Goal: Information Seeking & Learning: Learn about a topic

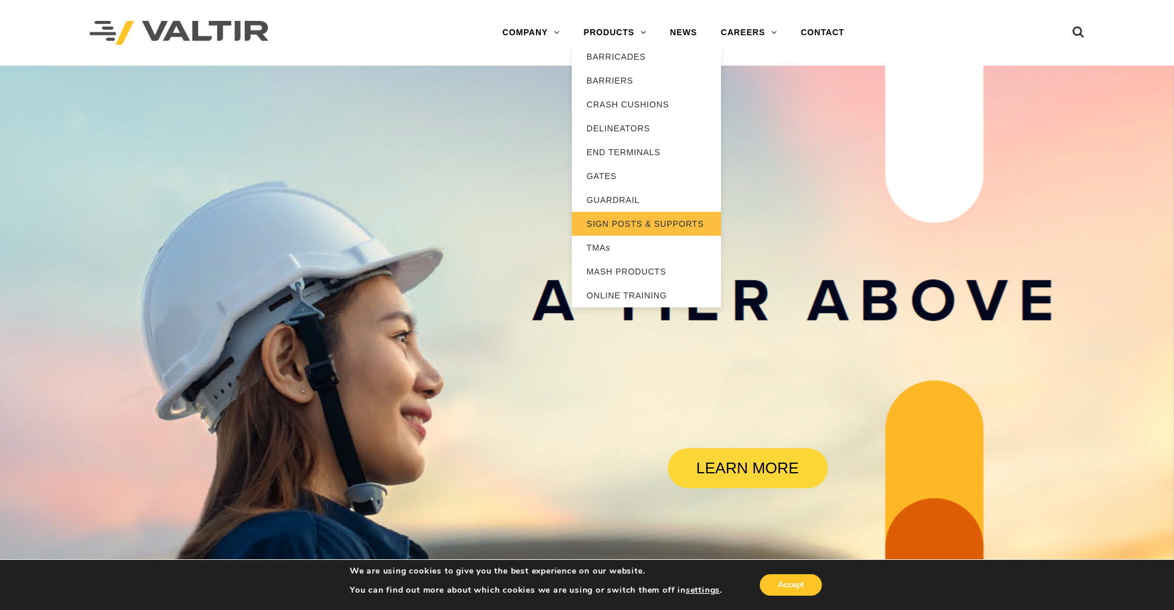
click at [643, 227] on link "SIGN POSTS & SUPPORTS" at bounding box center [646, 224] width 149 height 24
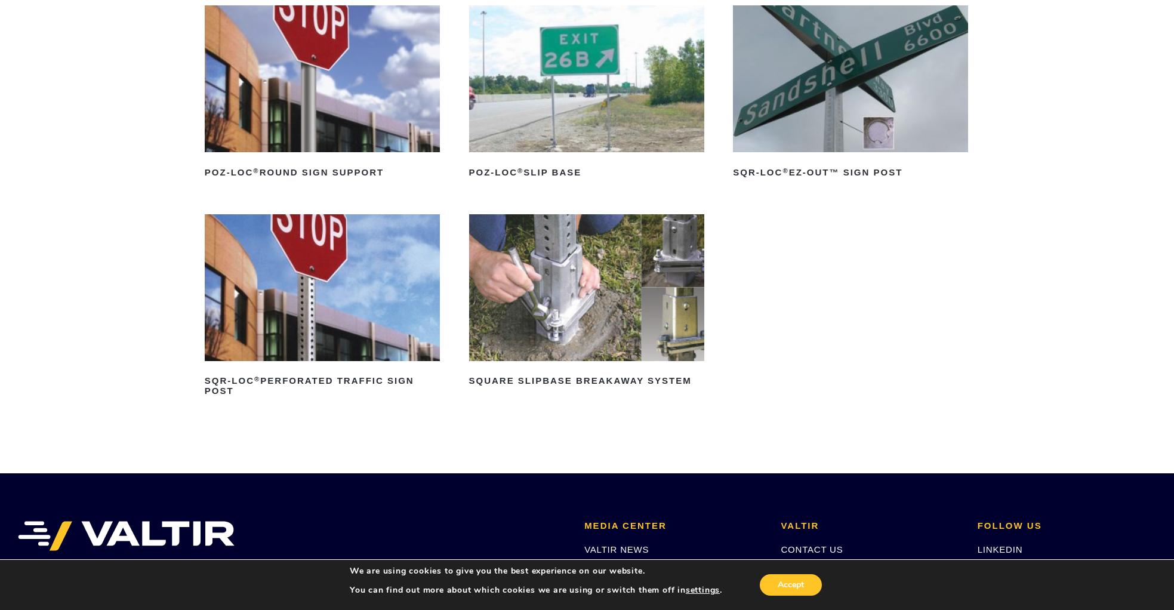
scroll to position [189, 0]
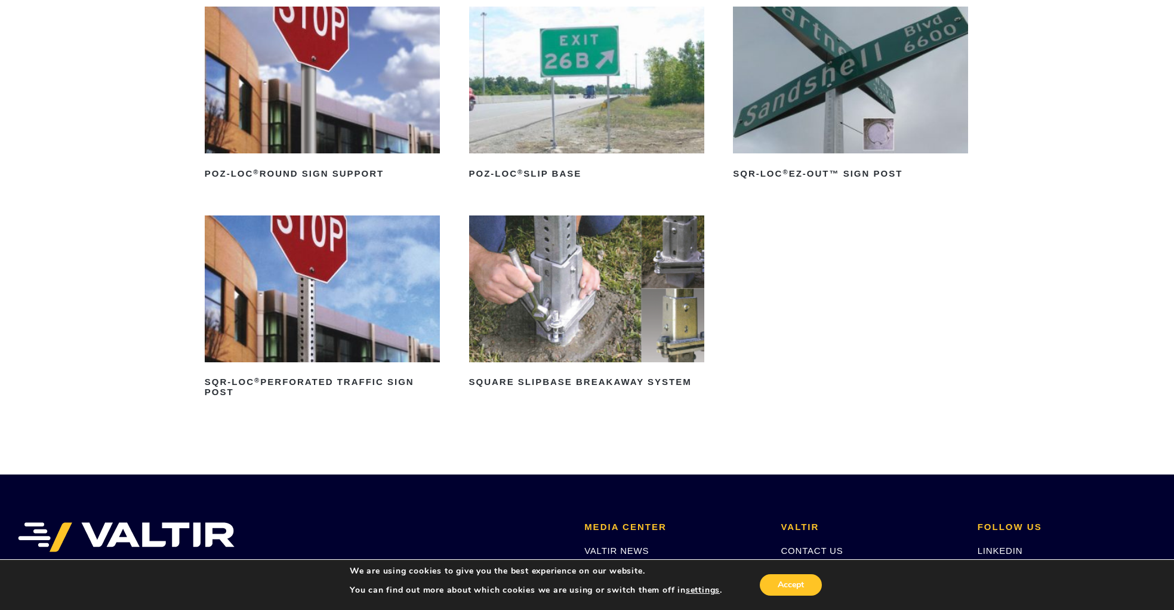
click at [313, 310] on img at bounding box center [322, 288] width 235 height 147
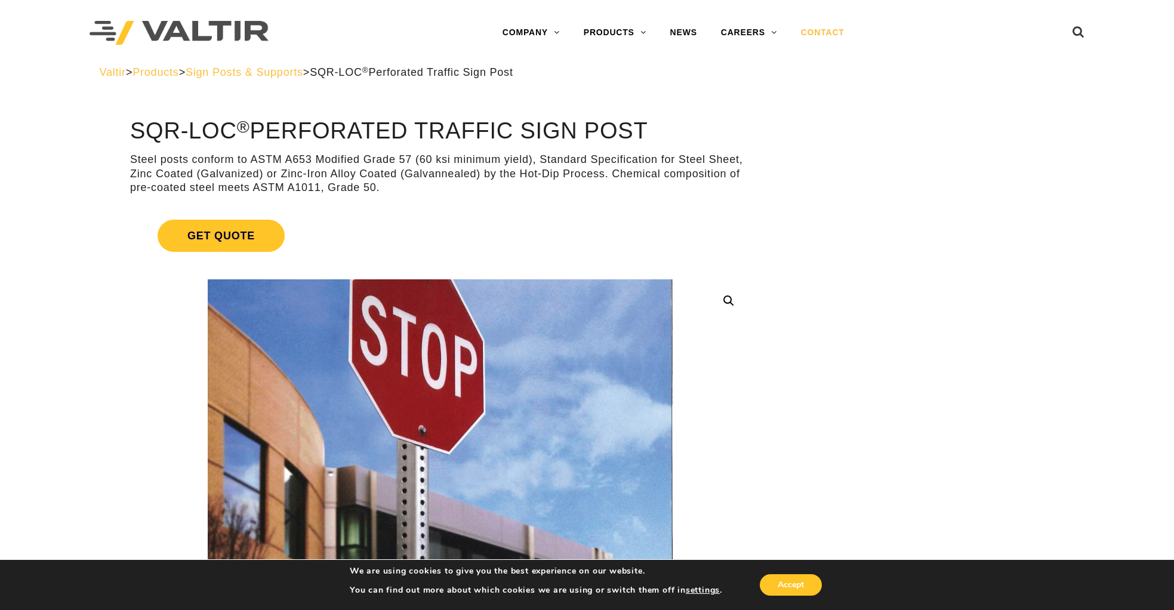
click at [817, 32] on link "CONTACT" at bounding box center [822, 33] width 67 height 24
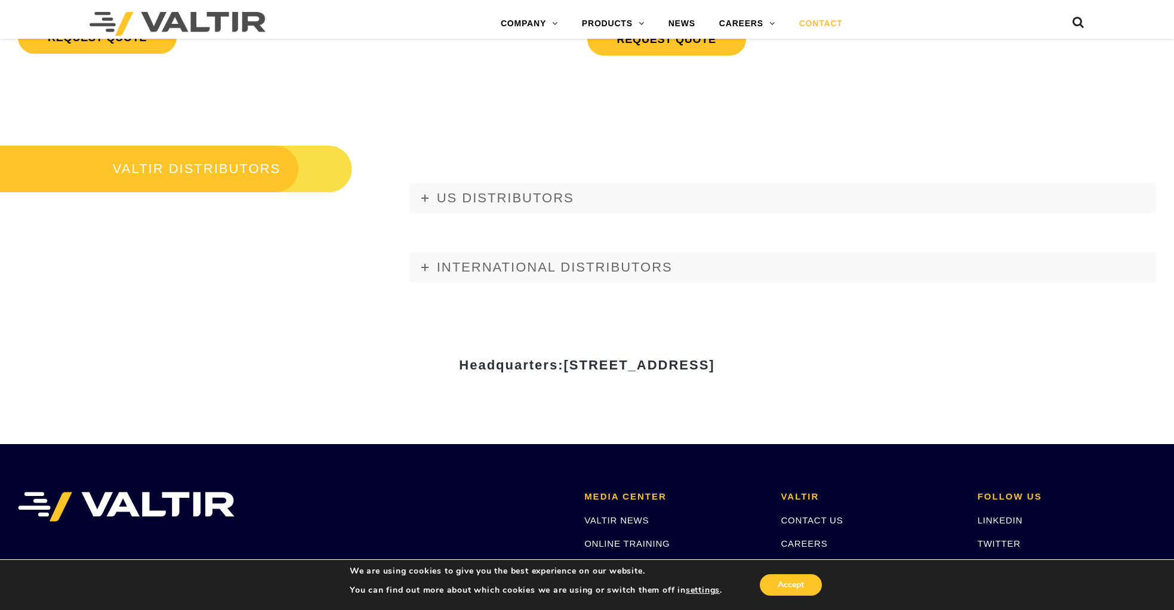
scroll to position [1428, 0]
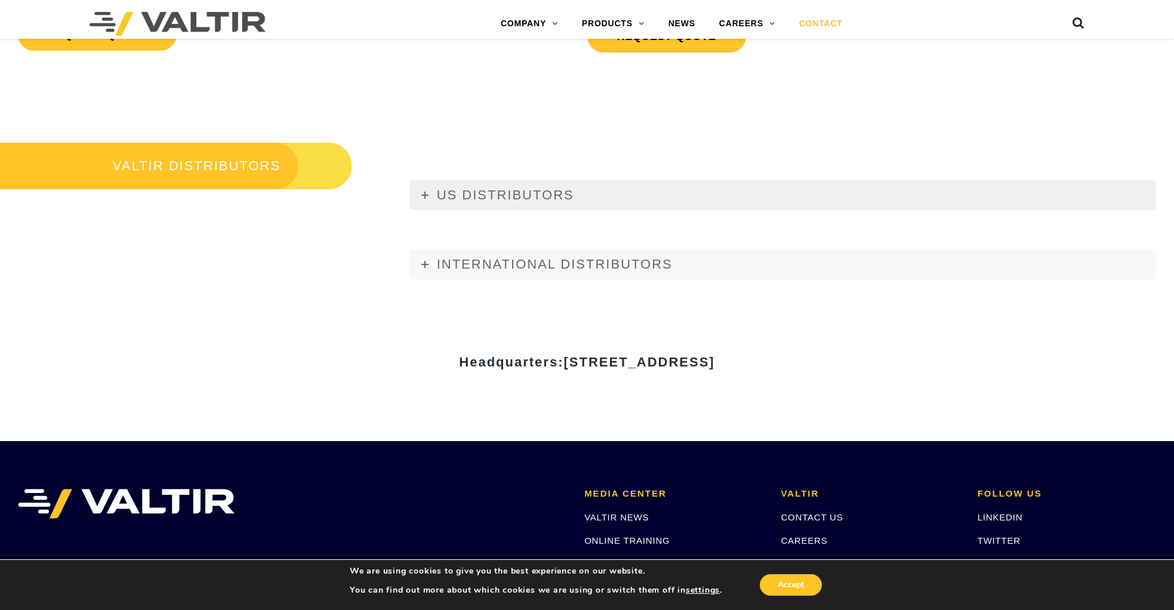
click at [422, 193] on icon at bounding box center [424, 195] width 7 height 7
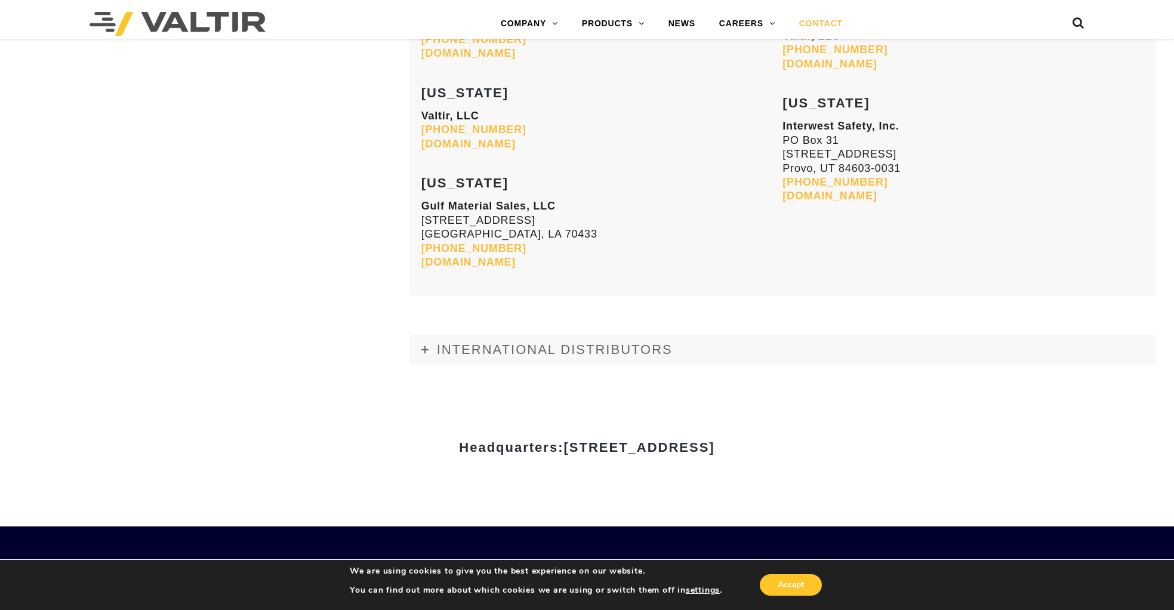
scroll to position [4963, 0]
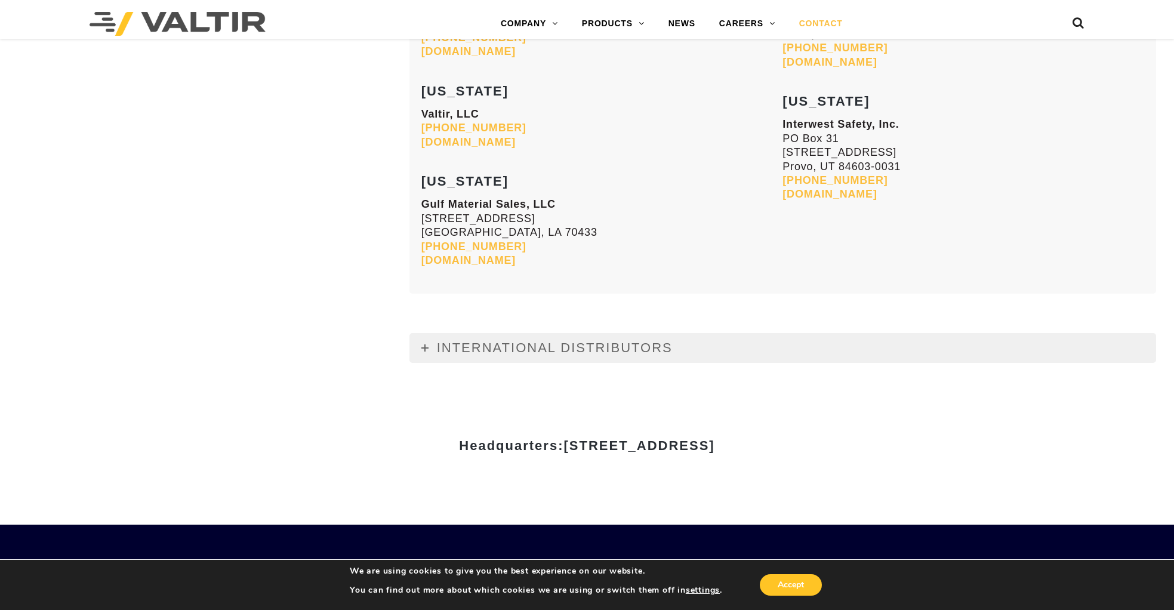
click at [421, 348] on icon at bounding box center [424, 347] width 7 height 7
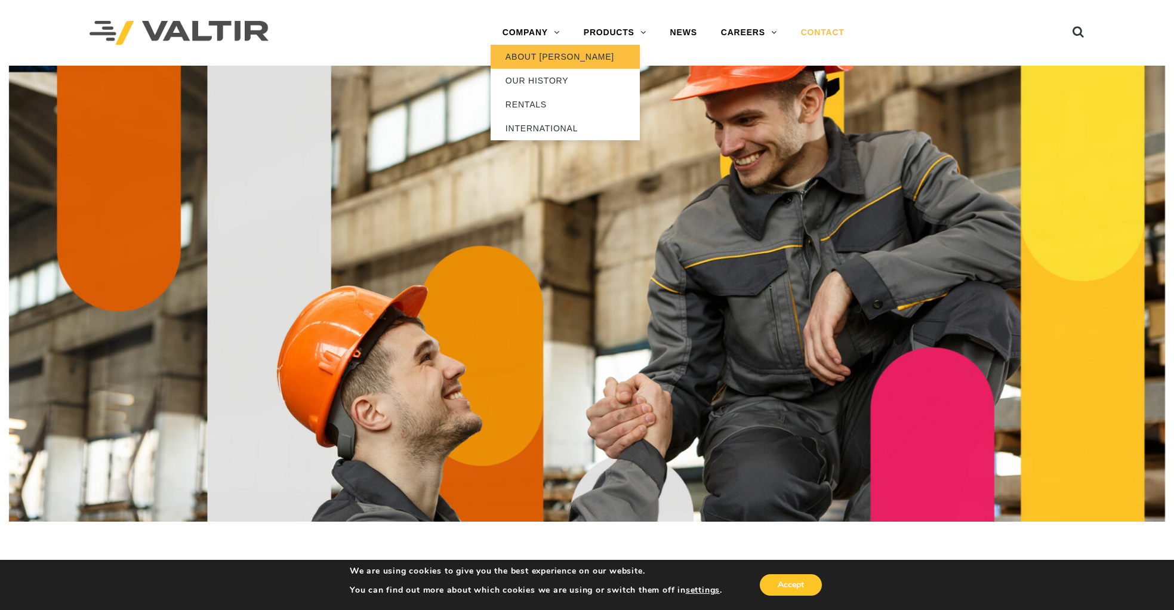
click at [532, 58] on link "ABOUT [PERSON_NAME]" at bounding box center [564, 57] width 149 height 24
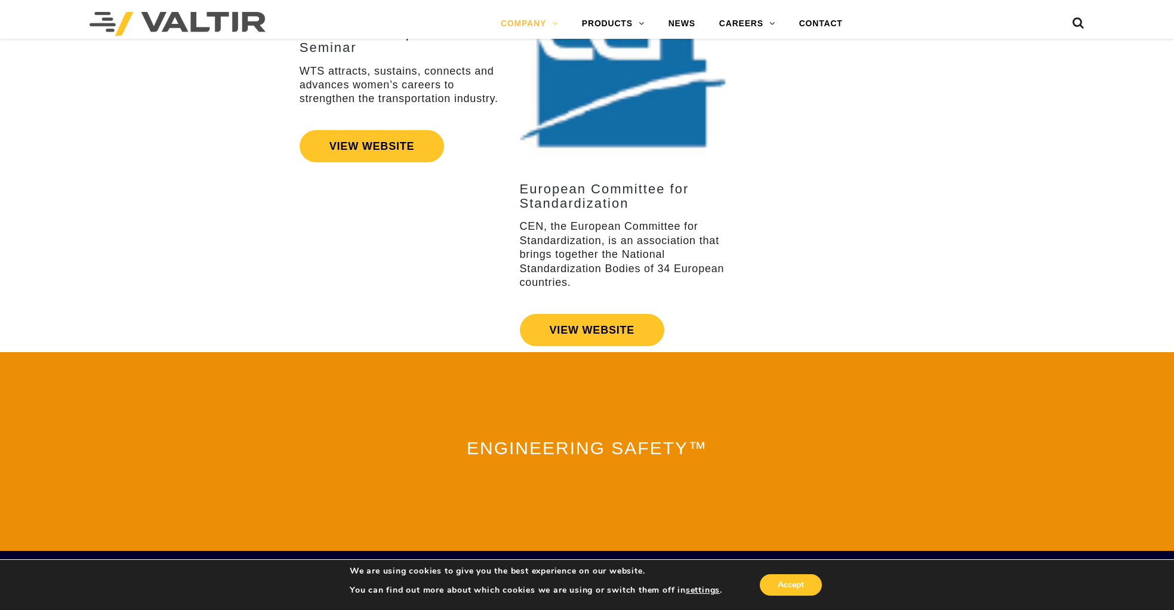
scroll to position [2279, 0]
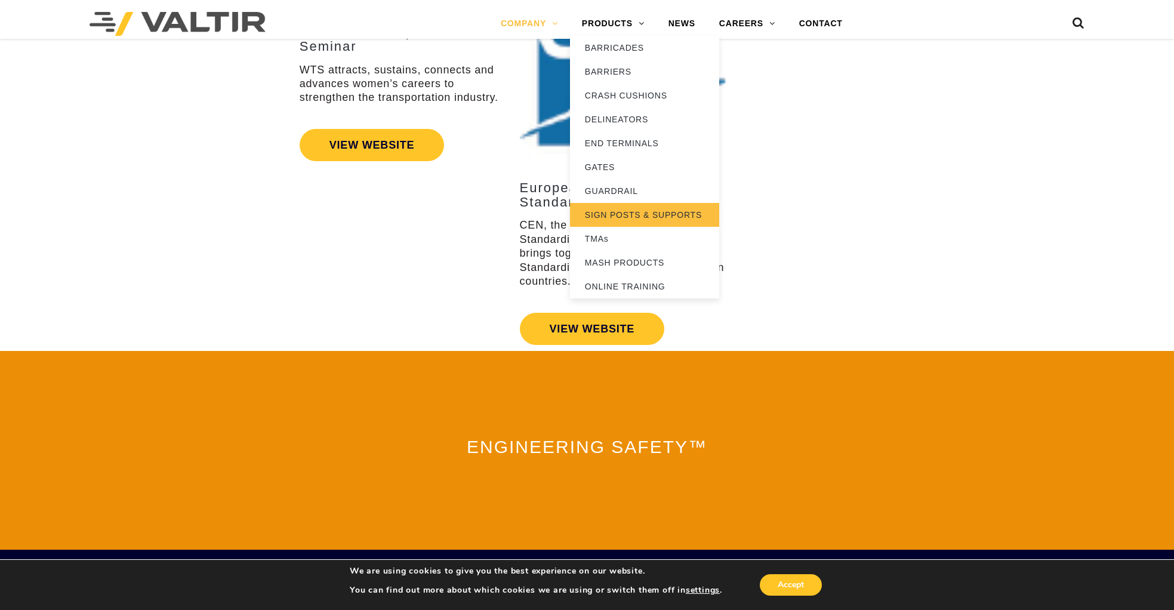
click at [612, 215] on link "SIGN POSTS & SUPPORTS" at bounding box center [644, 215] width 149 height 24
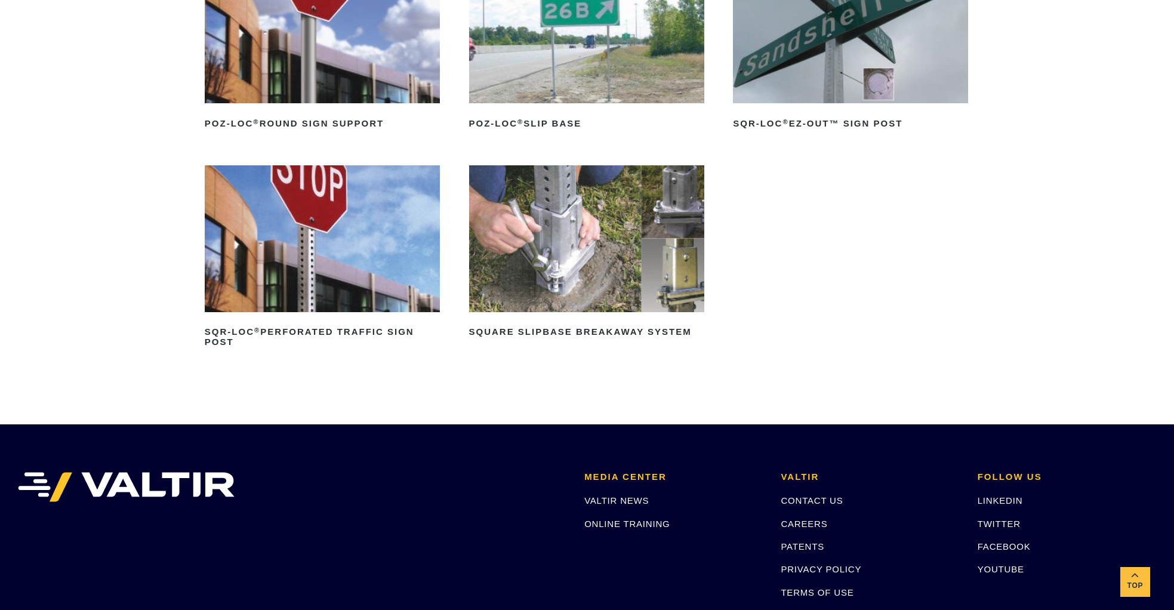
scroll to position [286, 0]
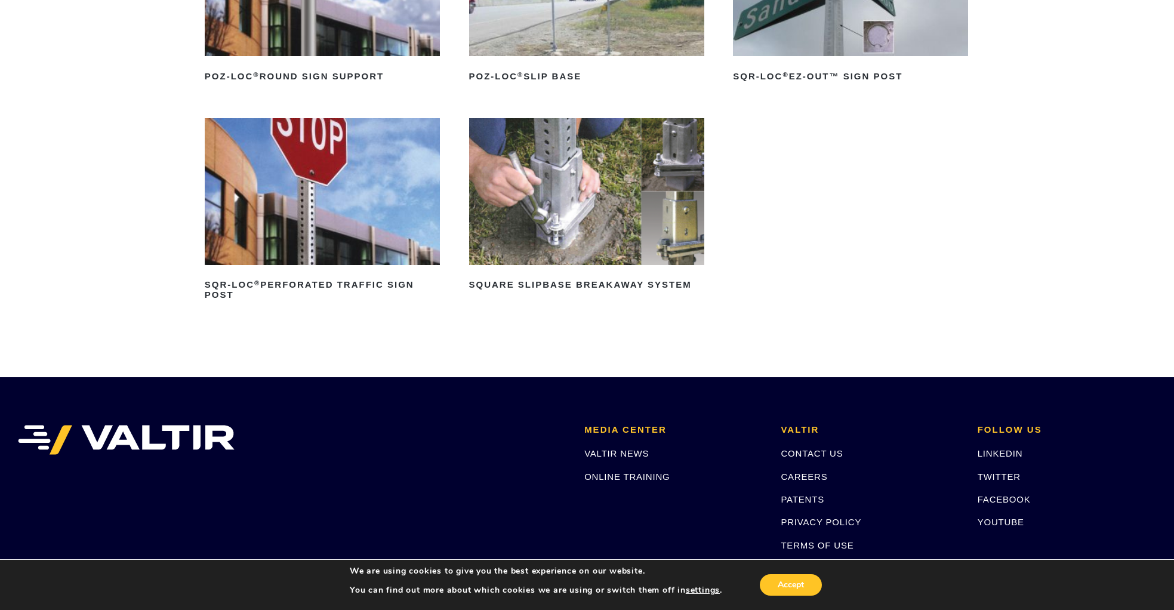
click at [617, 205] on img at bounding box center [586, 191] width 235 height 147
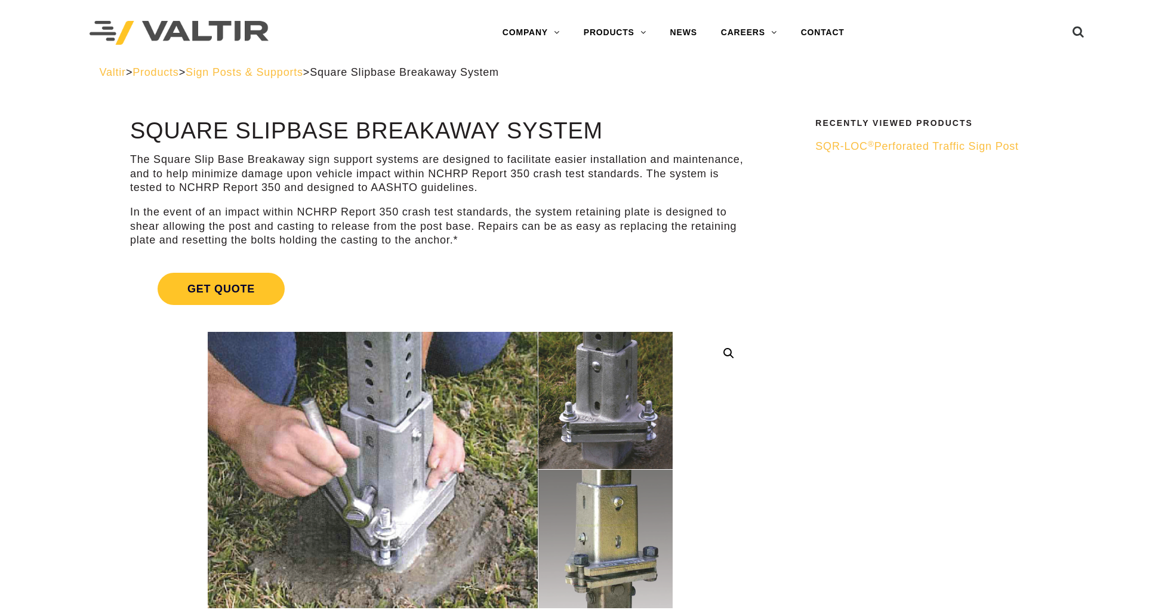
click at [613, 282] on link "Get Quote" at bounding box center [440, 288] width 620 height 61
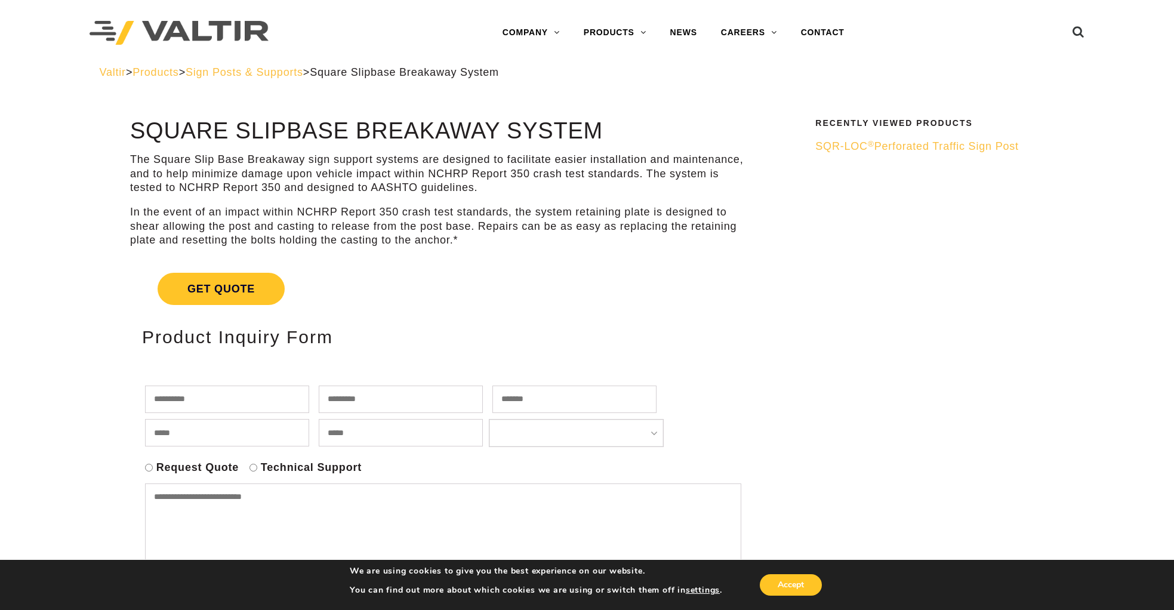
click at [915, 148] on span "SQR-LOC ® Perforated Traffic Sign Post" at bounding box center [916, 146] width 203 height 12
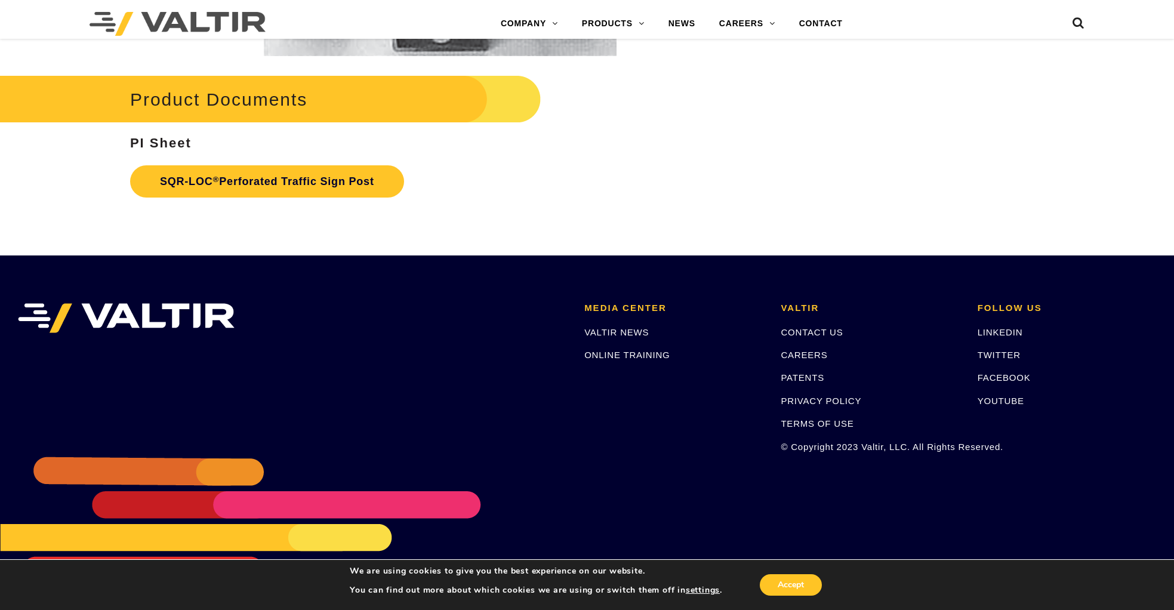
scroll to position [2344, 0]
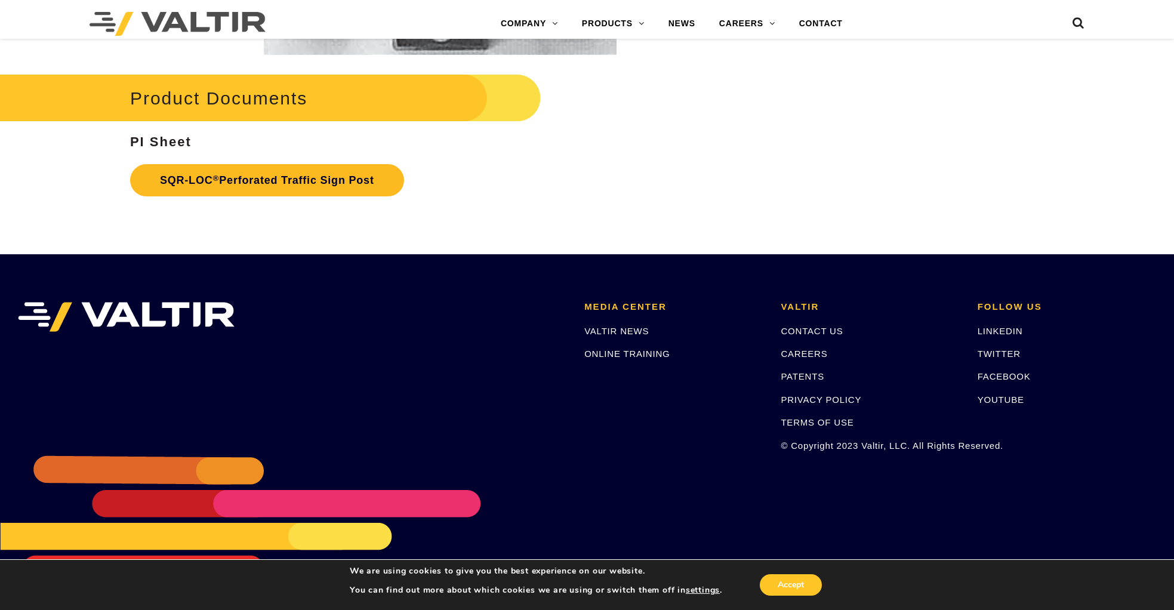
click at [181, 179] on link "SQR-LOC ® Perforated Traffic Sign Post" at bounding box center [267, 180] width 274 height 32
